Goal: Information Seeking & Learning: Learn about a topic

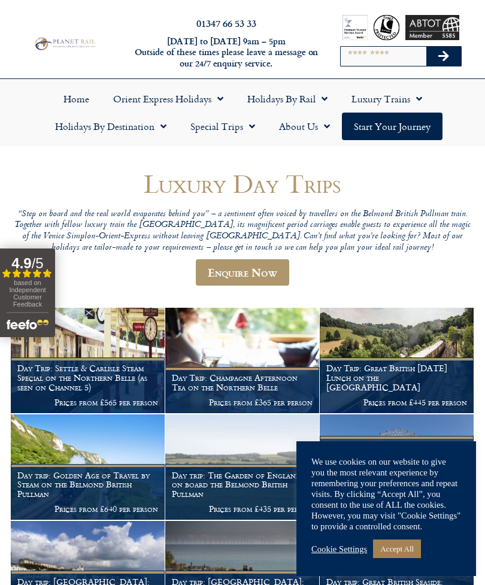
click at [406, 547] on link "Accept All" at bounding box center [397, 548] width 48 height 19
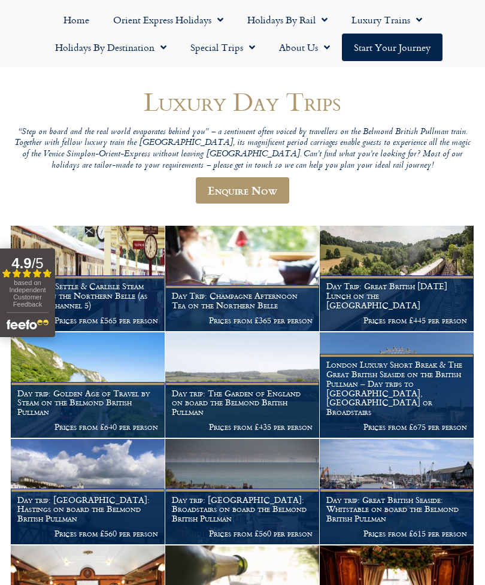
scroll to position [72, 0]
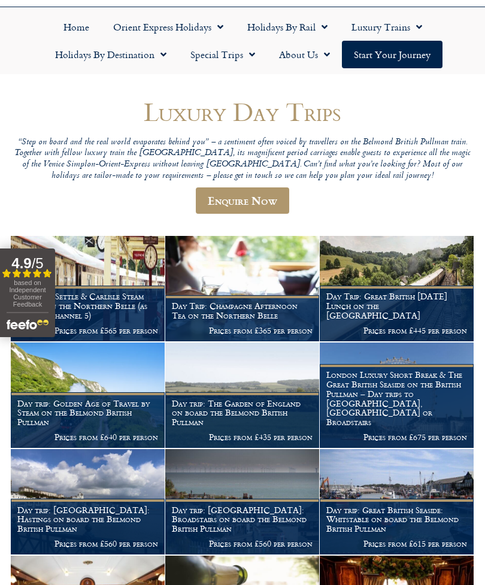
click at [253, 56] on span "Menu" at bounding box center [249, 55] width 12 height 22
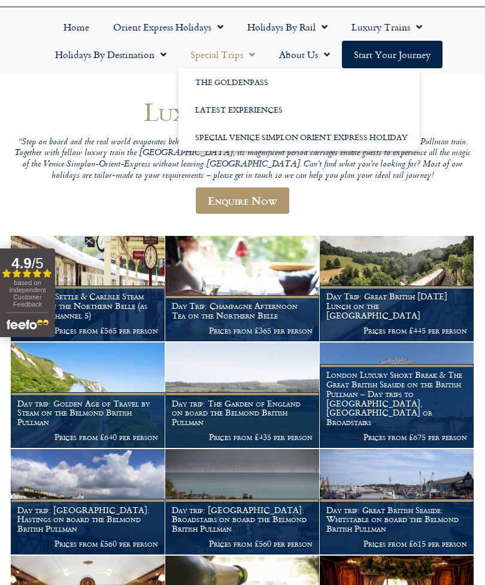
click at [246, 52] on span "Menu" at bounding box center [249, 55] width 12 height 22
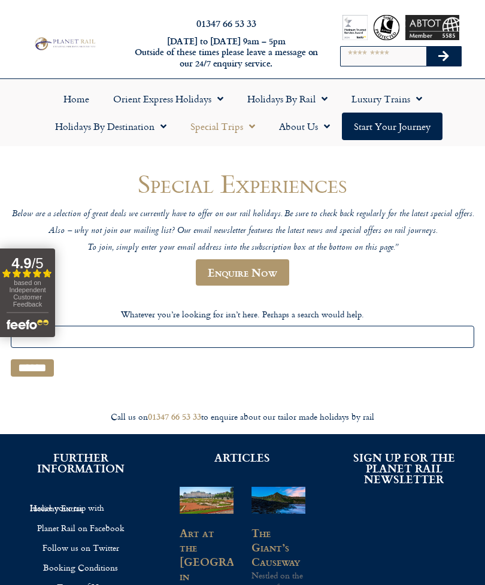
click at [199, 97] on link "Orient Express Holidays" at bounding box center [168, 99] width 134 height 28
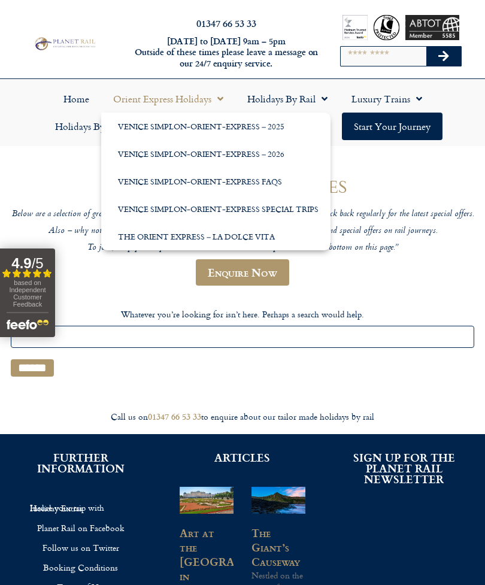
click at [217, 95] on span "Menu" at bounding box center [217, 99] width 12 height 22
click at [183, 96] on link "Orient Express Holidays" at bounding box center [168, 99] width 134 height 28
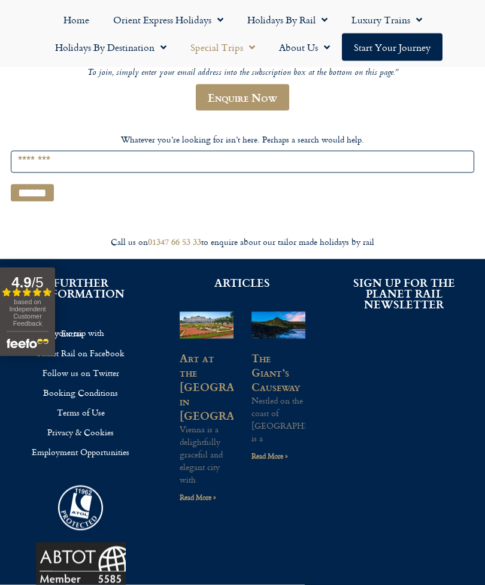
scroll to position [163, 0]
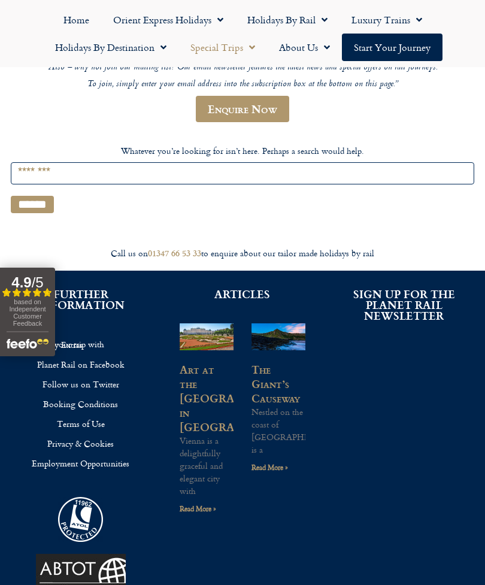
click at [102, 177] on input "Search for:" at bounding box center [242, 173] width 463 height 22
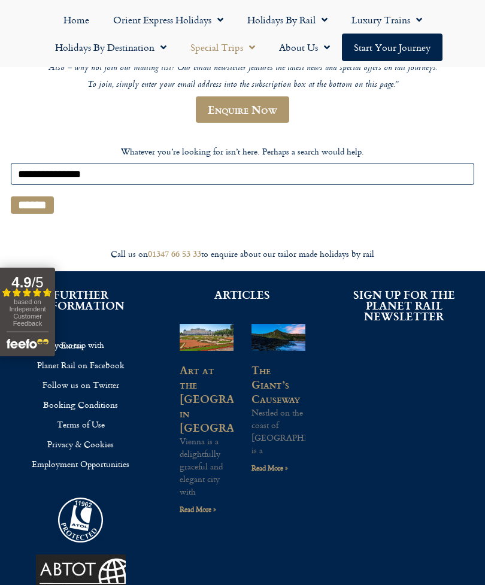
type input "**********"
click at [36, 204] on input "******" at bounding box center [32, 204] width 43 height 17
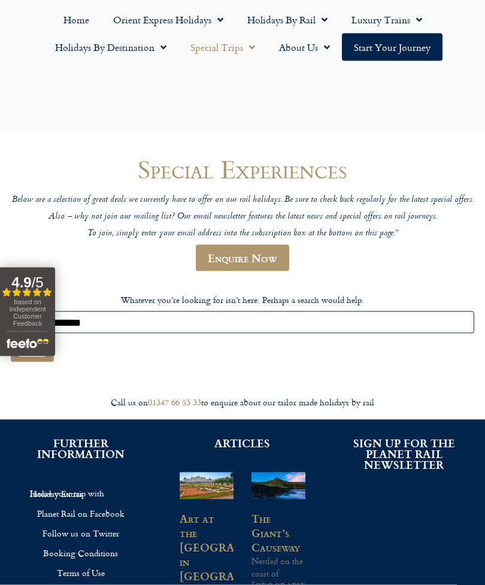
scroll to position [0, 0]
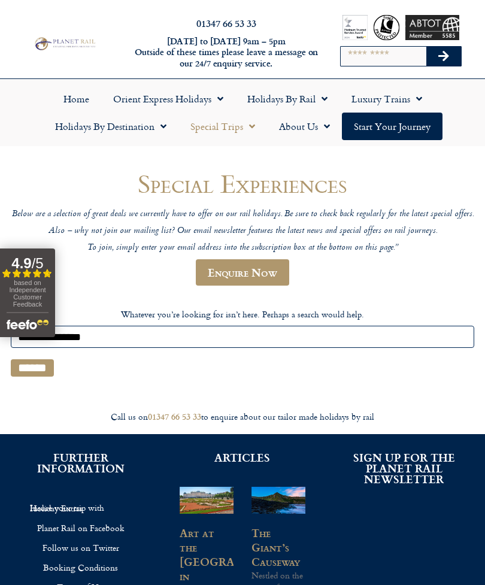
click at [320, 96] on span "Menu" at bounding box center [321, 99] width 12 height 22
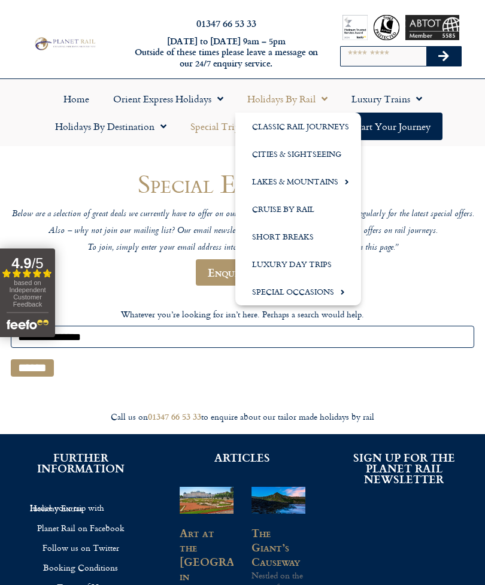
click at [318, 126] on link "Classic Rail Journeys" at bounding box center [298, 127] width 126 height 28
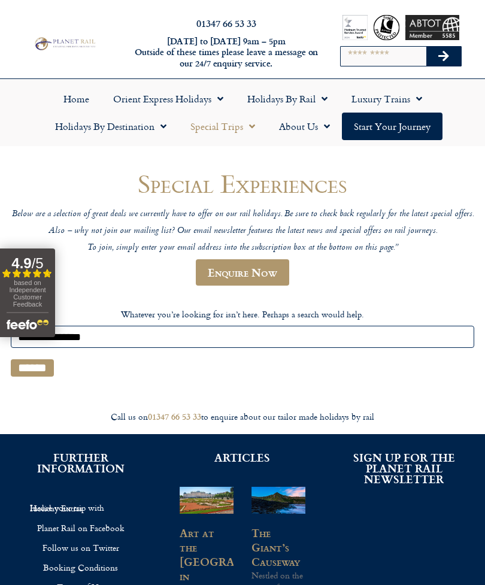
click at [419, 101] on span "Menu" at bounding box center [416, 99] width 12 height 22
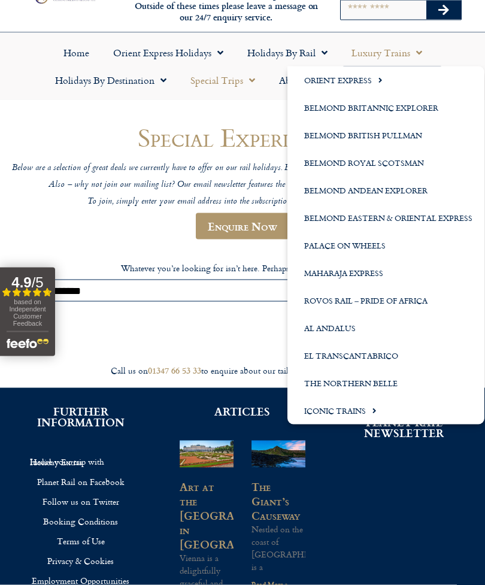
scroll to position [47, 0]
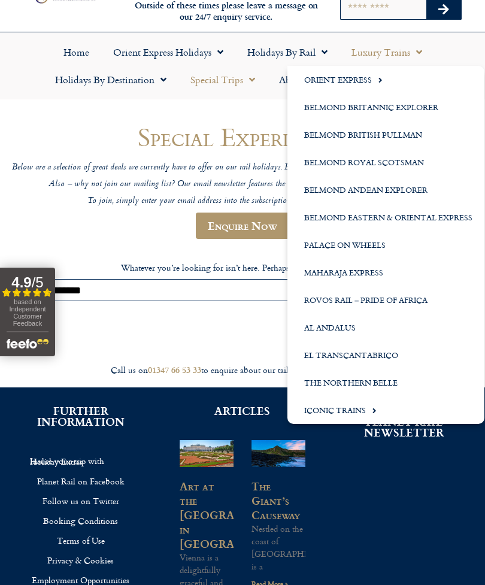
click at [369, 411] on span "Menu" at bounding box center [371, 410] width 11 height 20
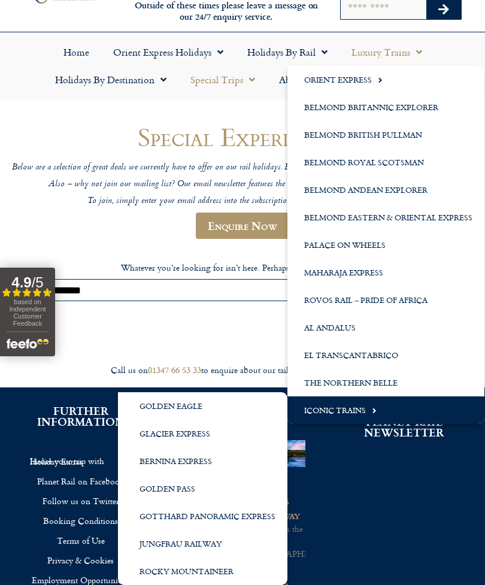
click at [177, 483] on link "Golden Pass" at bounding box center [202, 489] width 169 height 28
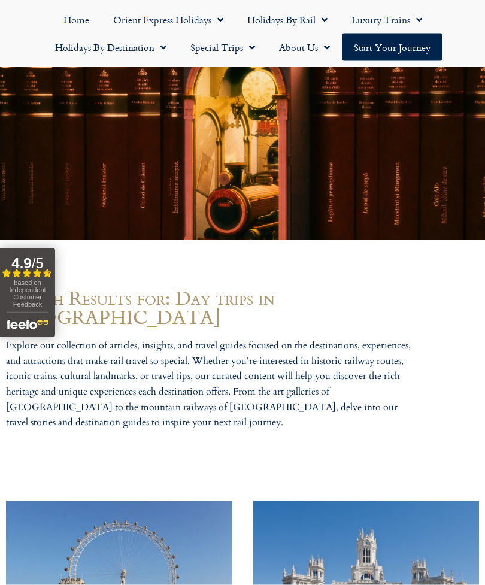
scroll to position [68, 0]
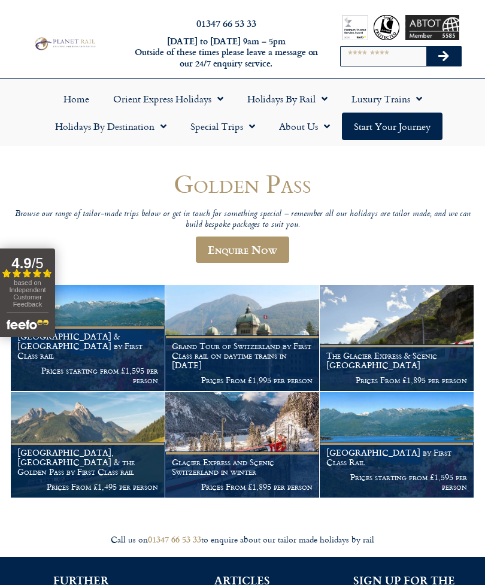
click at [68, 99] on link "Home" at bounding box center [76, 99] width 50 height 28
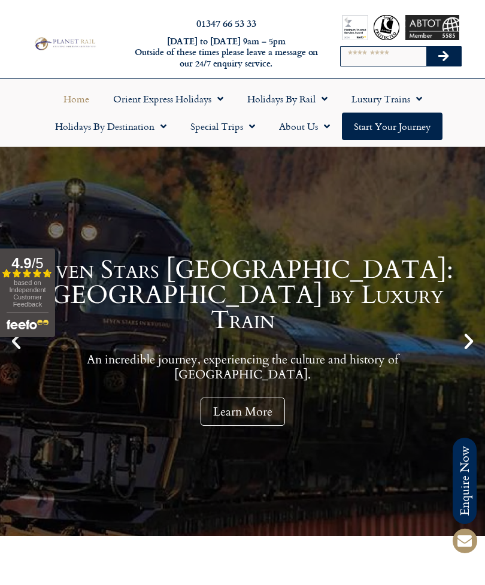
click at [154, 128] on link "Holidays by Destination" at bounding box center [110, 127] width 135 height 28
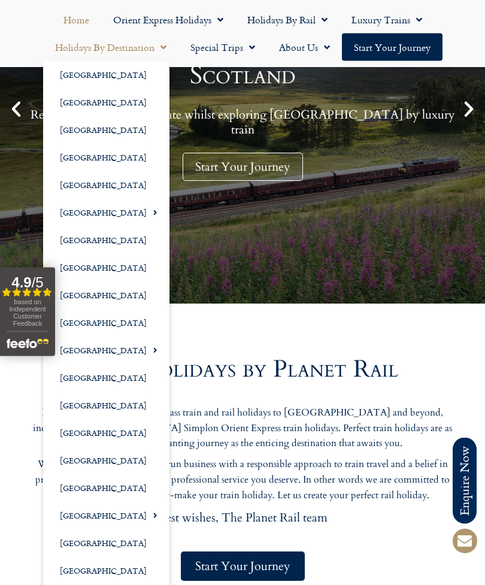
scroll to position [232, 0]
click at [96, 460] on link "[GEOGRAPHIC_DATA]" at bounding box center [106, 461] width 126 height 28
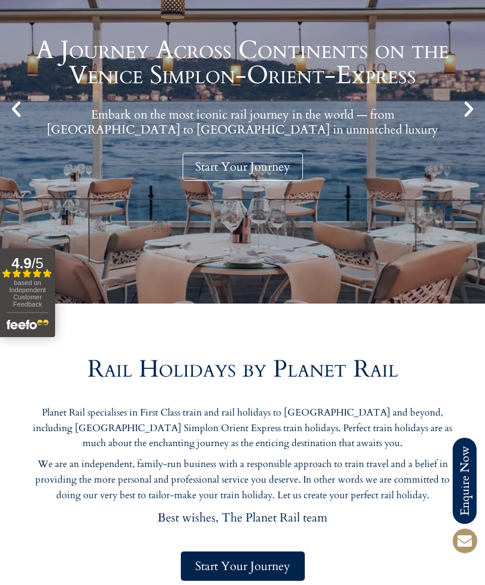
scroll to position [271, 0]
